Goal: Find specific page/section: Find specific page/section

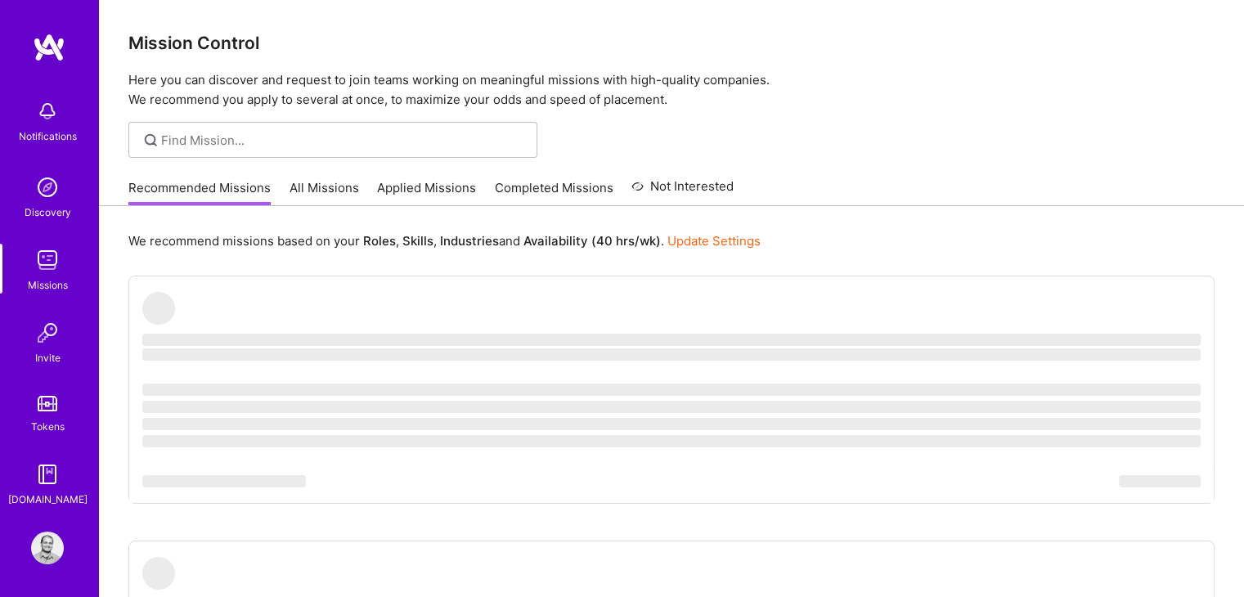
click at [38, 277] on div "Missions" at bounding box center [48, 285] width 40 height 17
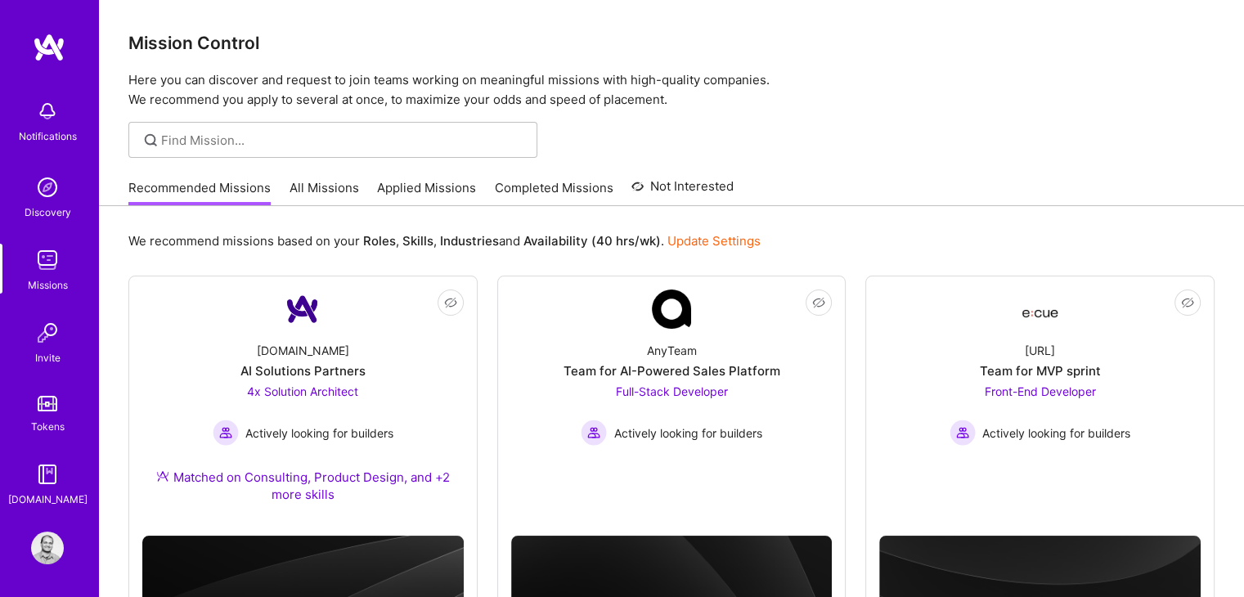
click at [303, 189] on link "All Missions" at bounding box center [325, 192] width 70 height 27
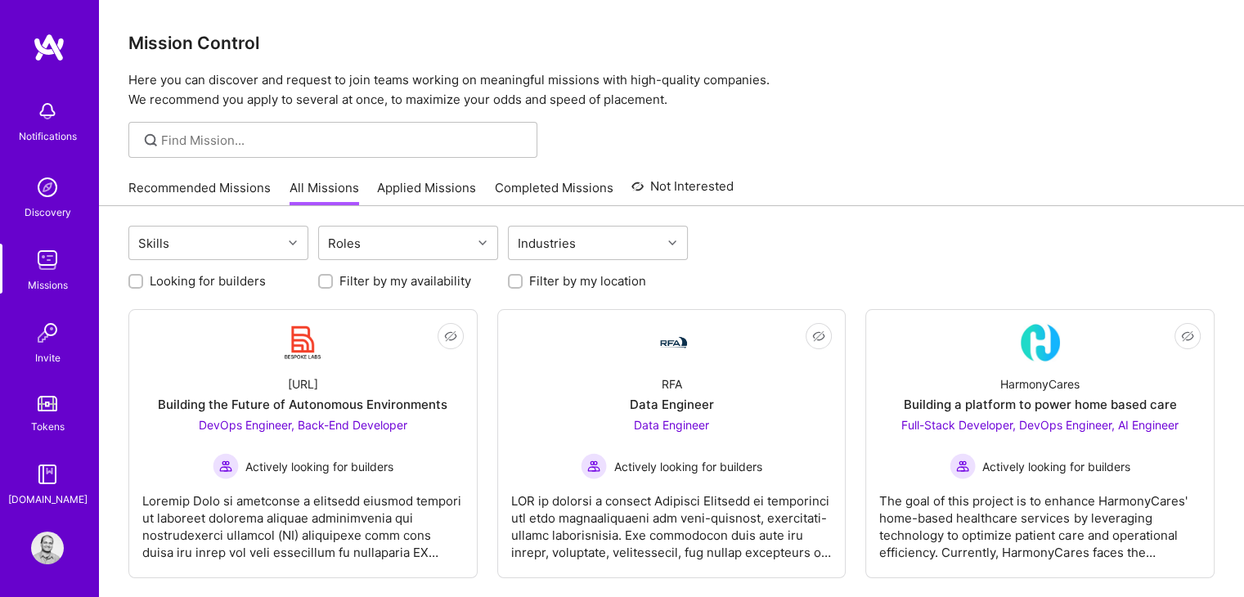
click at [134, 281] on input "Looking for builders" at bounding box center [137, 282] width 11 height 11
checkbox input "true"
click at [178, 184] on link "Recommended Missions" at bounding box center [199, 192] width 142 height 27
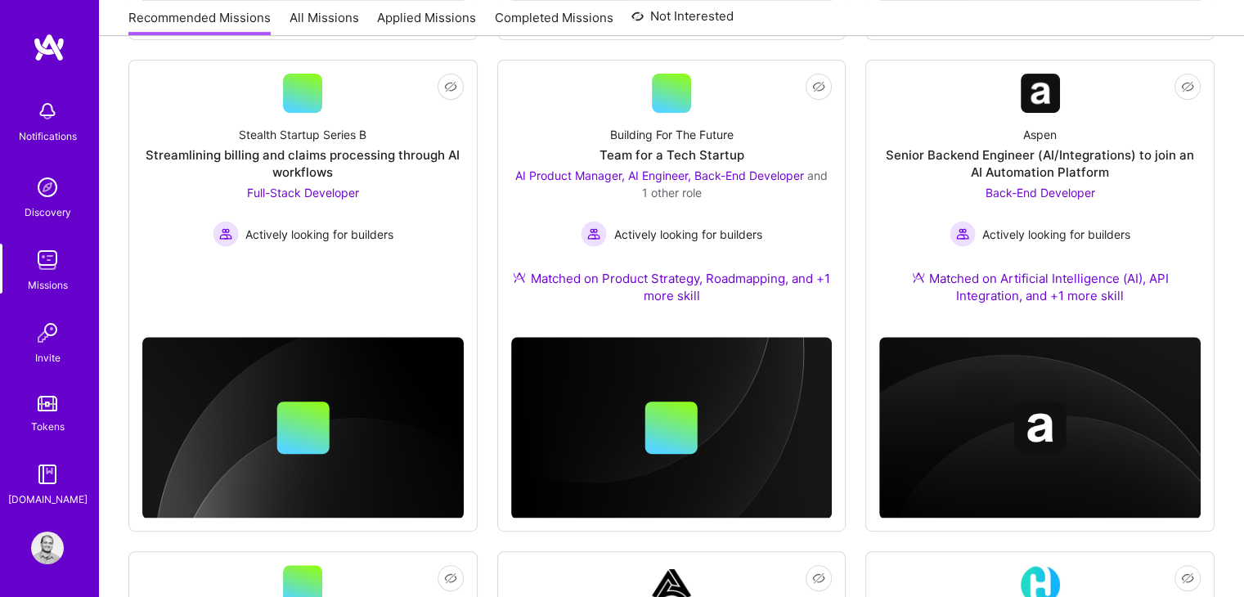
scroll to position [700, 0]
